Goal: Task Accomplishment & Management: Complete application form

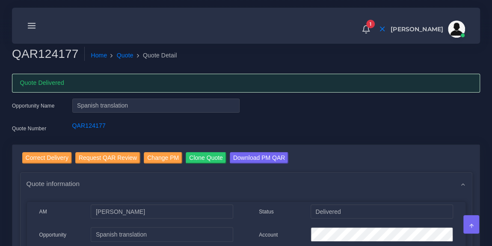
click at [33, 26] on line at bounding box center [31, 26] width 7 height 0
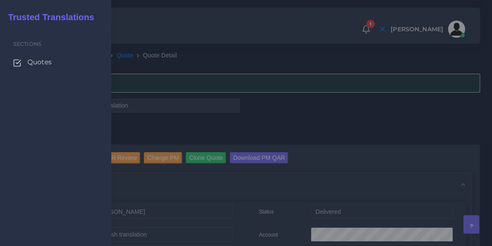
click at [37, 61] on span "Quotes" at bounding box center [39, 61] width 24 height 9
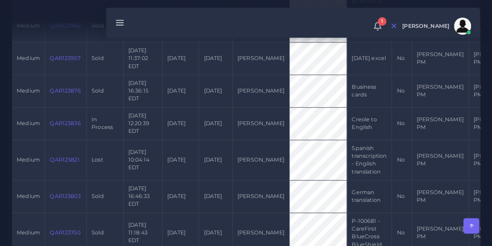
scroll to position [567, 0]
click at [60, 126] on link "QAR123836" at bounding box center [65, 122] width 31 height 6
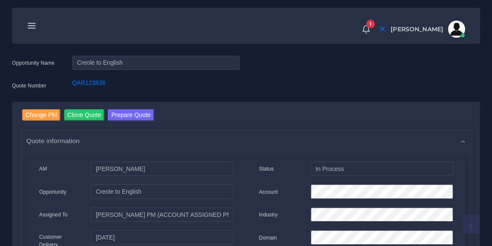
scroll to position [20, 0]
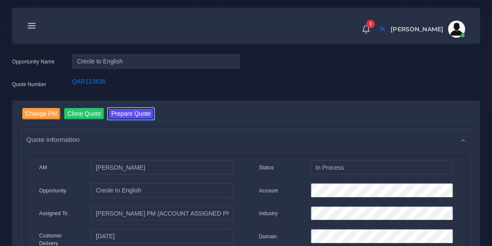
click at [132, 113] on button "Prepare Quote" at bounding box center [131, 114] width 46 height 12
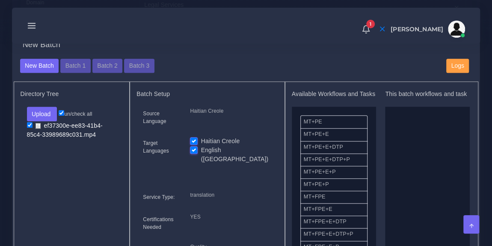
scroll to position [316, 0]
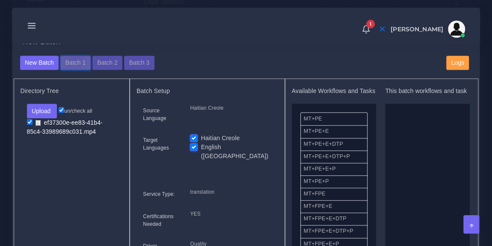
click at [73, 66] on button "Batch 1" at bounding box center [75, 63] width 30 height 15
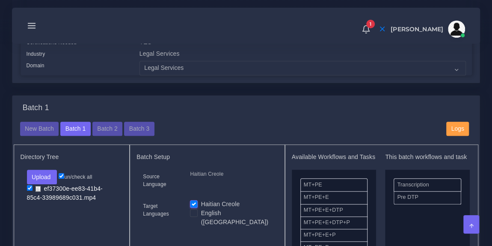
scroll to position [249, 0]
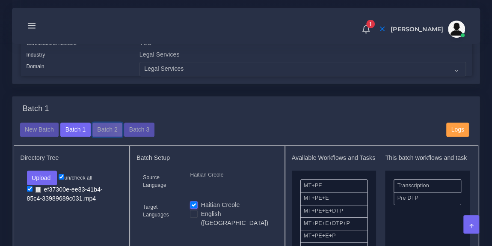
click at [101, 132] on button "Batch 2" at bounding box center [107, 129] width 30 height 15
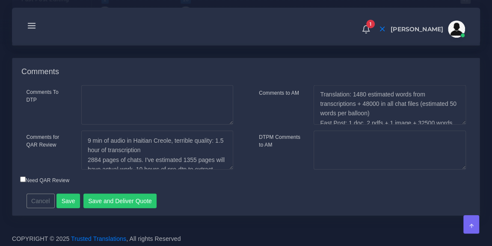
scroll to position [1, 0]
click at [327, 125] on textarea "Translation: 1480 estimated words from transcriptions + 48000 in all chat files…" at bounding box center [390, 104] width 152 height 39
click at [341, 125] on textarea "Translation: 1480 estimated words from transcriptions + 48000 in all chat files…" at bounding box center [390, 104] width 152 height 39
click at [370, 125] on textarea "Translation: 1480 estimated words from transcriptions + 48000 in all chat files…" at bounding box center [390, 104] width 152 height 39
click at [386, 125] on textarea "Translation: 1480 estimated words from transcriptions + 48000 in all chat files…" at bounding box center [390, 104] width 152 height 39
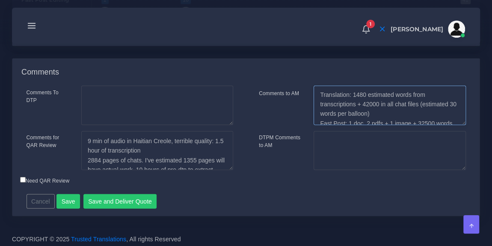
scroll to position [1129, 0]
click at [376, 125] on textarea "Translation: 1480 estimated words from transcriptions + 48000 in all chat files…" at bounding box center [390, 105] width 152 height 39
type textarea "Translation: 1480 estimated words from transcriptions + 42130 in all chat files…"
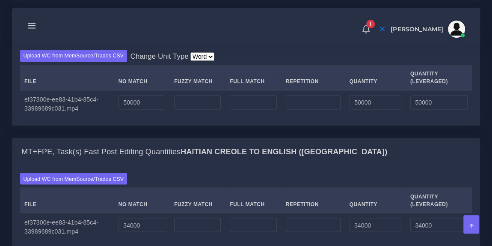
scroll to position [679, 0]
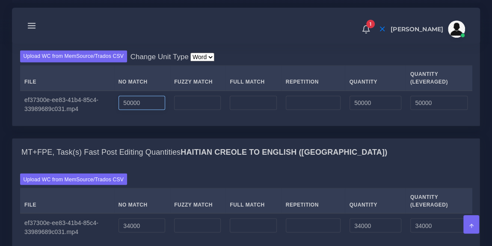
drag, startPoint x: 145, startPoint y: 132, endPoint x: 99, endPoint y: 128, distance: 46.4
click at [99, 118] on tr "ef37300e-ee83-41b4-85c4-33989689c031.mp4 50000 50000 50000" at bounding box center [246, 103] width 453 height 27
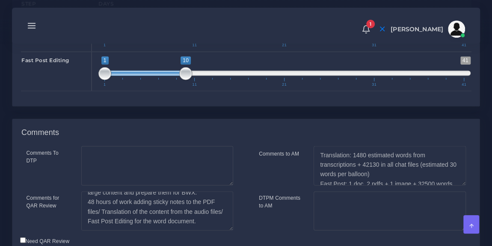
scroll to position [1160, 0]
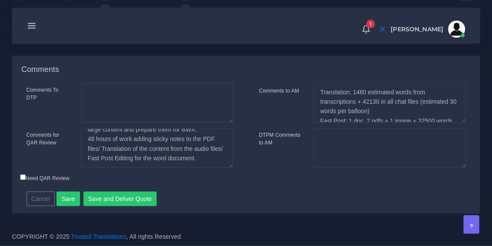
type input "43610"
click at [65, 198] on button "Save" at bounding box center [69, 198] width 24 height 15
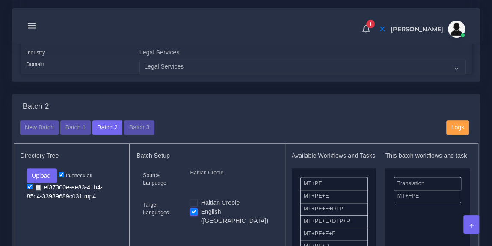
scroll to position [276, 0]
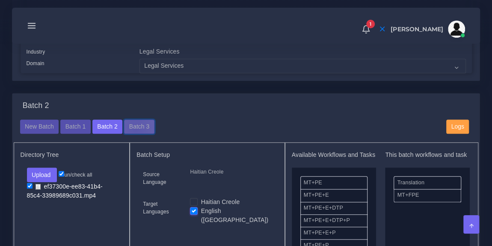
click at [132, 133] on button "Batch 3" at bounding box center [139, 126] width 30 height 15
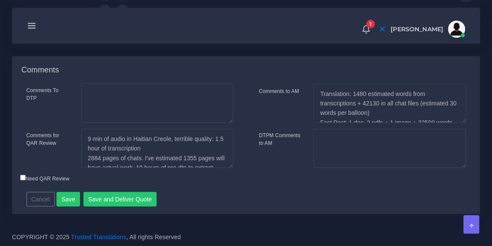
scroll to position [1031, 0]
click at [277, 188] on div "Cancel Save Save and Deliver Quote Remember to fill in the estimated time for e…" at bounding box center [190, 195] width 340 height 21
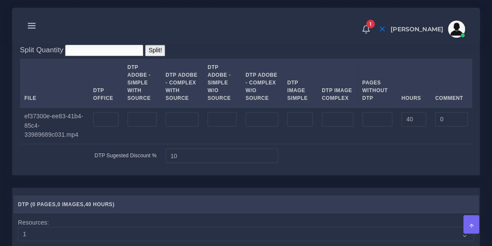
scroll to position [689, 0]
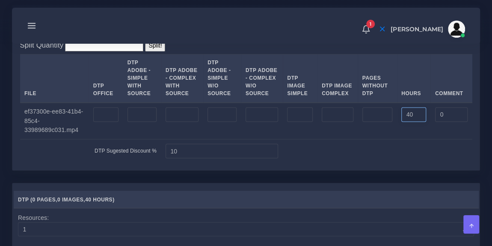
click at [409, 122] on input "40" at bounding box center [414, 114] width 25 height 15
type input "80"
click at [393, 162] on td at bounding box center [378, 151] width 190 height 24
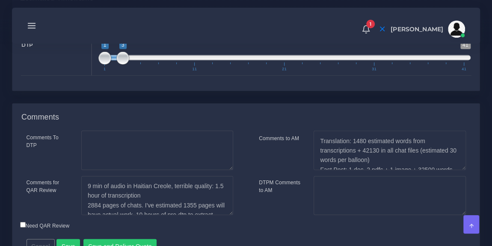
scroll to position [1031, 0]
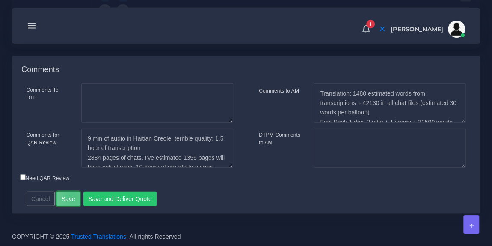
click at [71, 195] on button "Save" at bounding box center [69, 198] width 24 height 15
